Goal: Find specific page/section: Find specific page/section

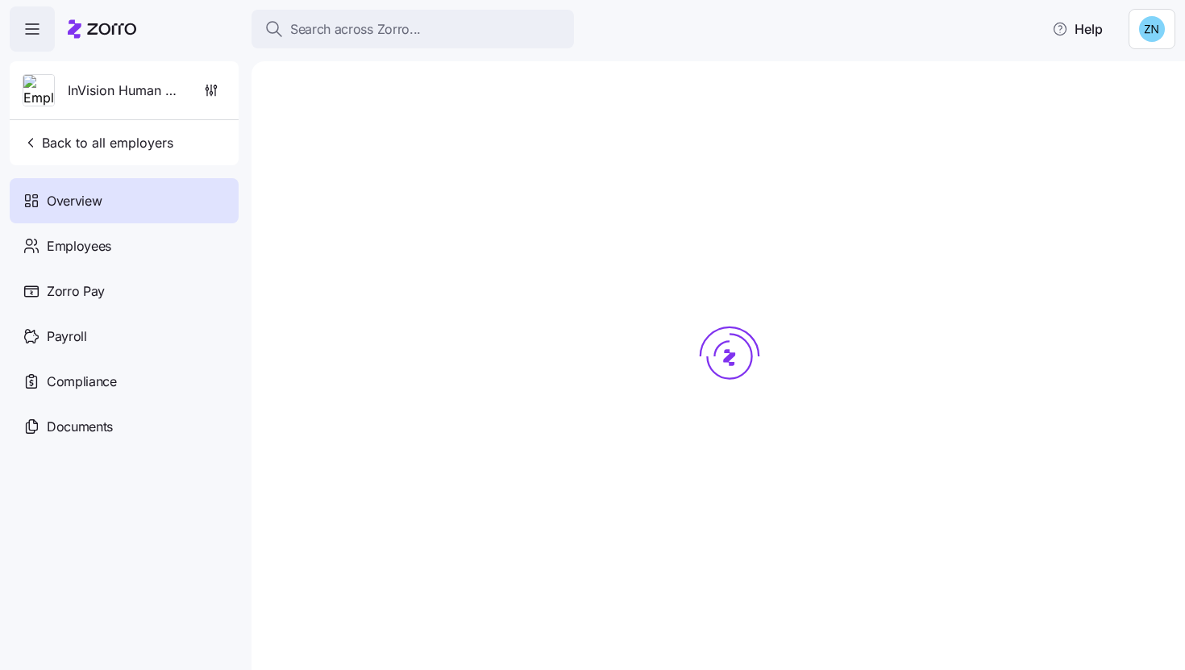
click at [376, 152] on div at bounding box center [730, 386] width 866 height 599
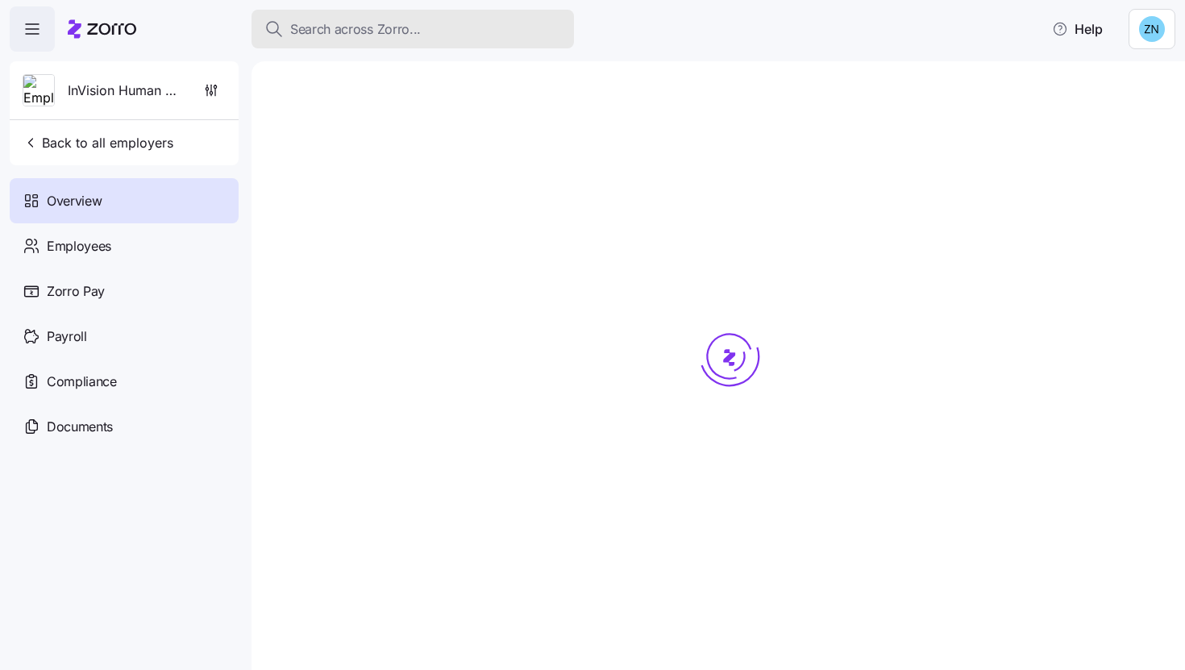
click at [388, 35] on span "Search across Zorro..." at bounding box center [355, 29] width 131 height 20
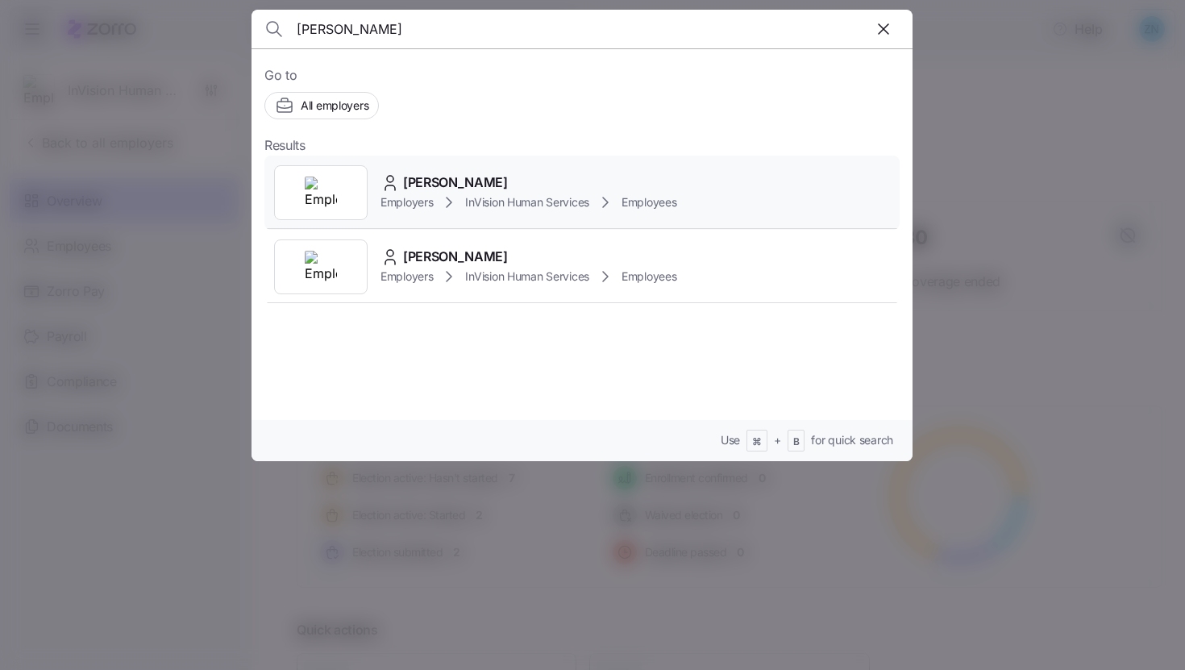
type input "[PERSON_NAME]"
click at [401, 166] on div "[PERSON_NAME] Employers InVision Human Services Employees" at bounding box center [581, 193] width 635 height 74
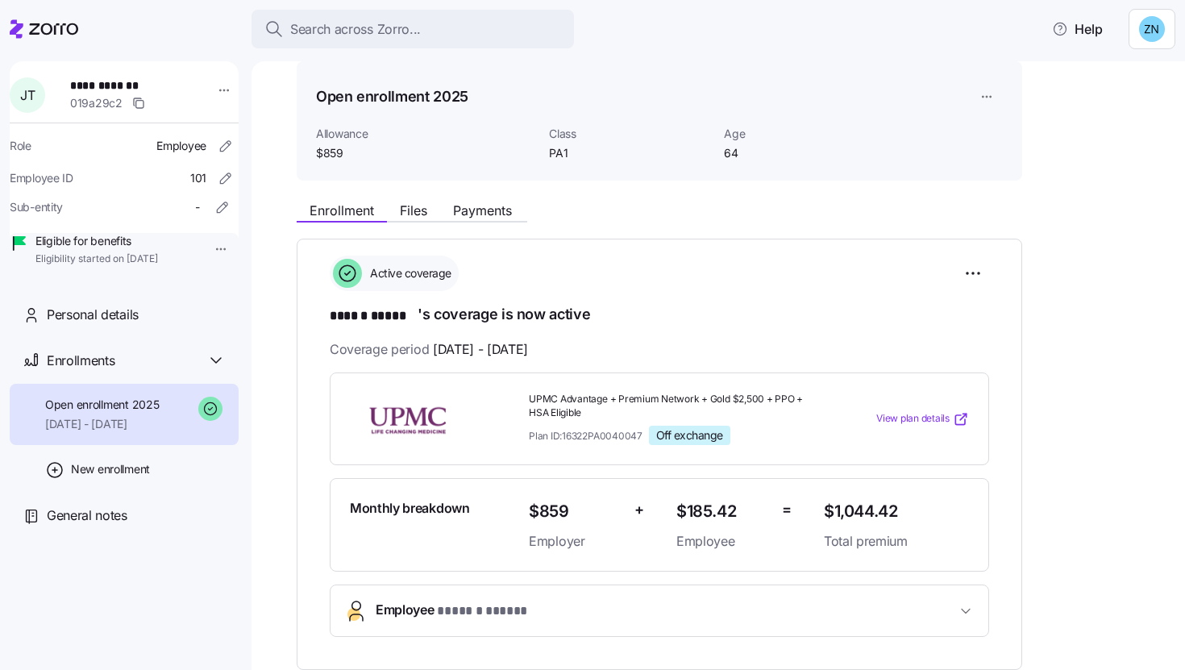
scroll to position [144, 0]
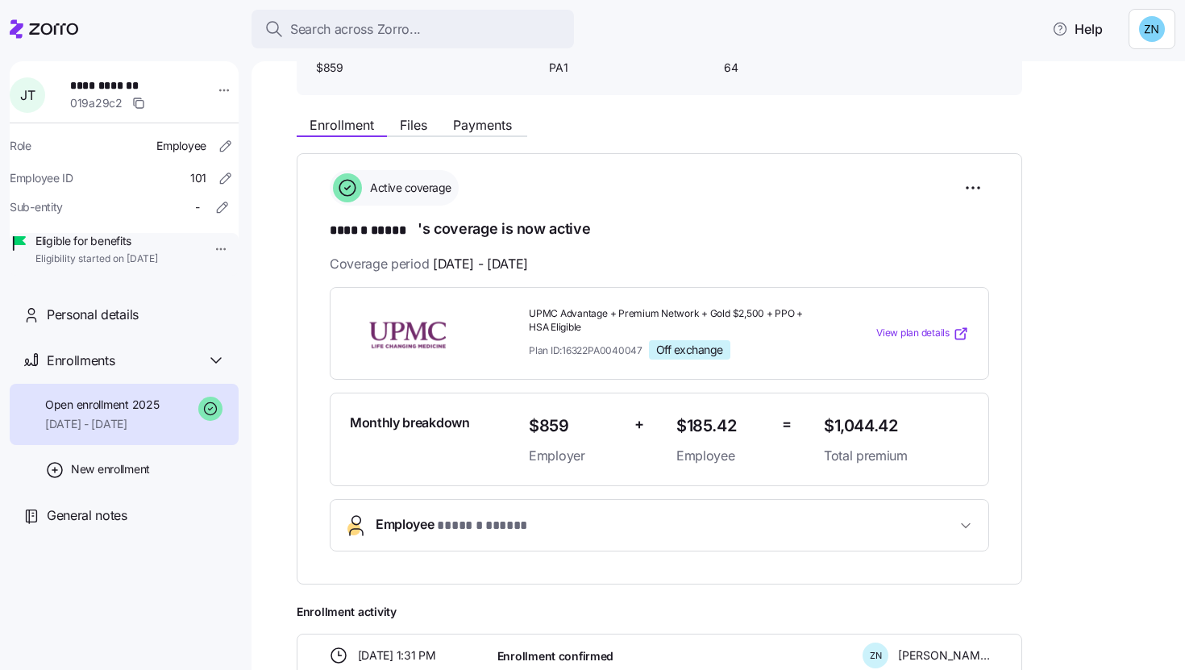
click at [453, 526] on span "* ****** ***** *" at bounding box center [484, 526] width 95 height 20
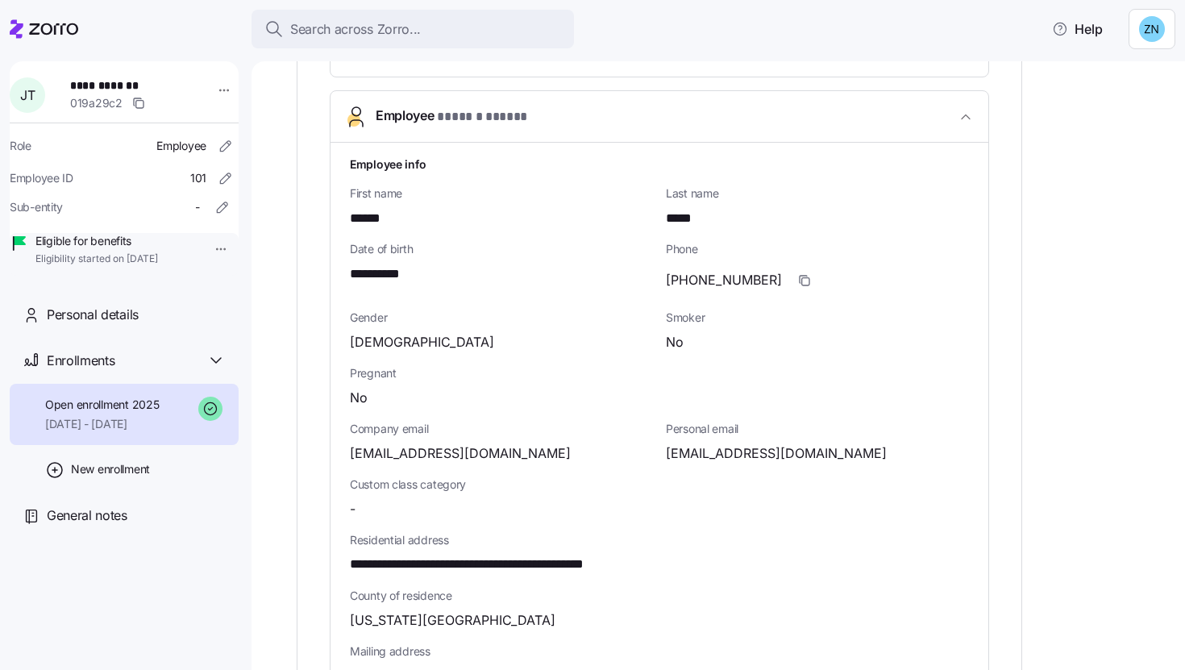
scroll to position [567, 0]
